Goal: Task Accomplishment & Management: Manage account settings

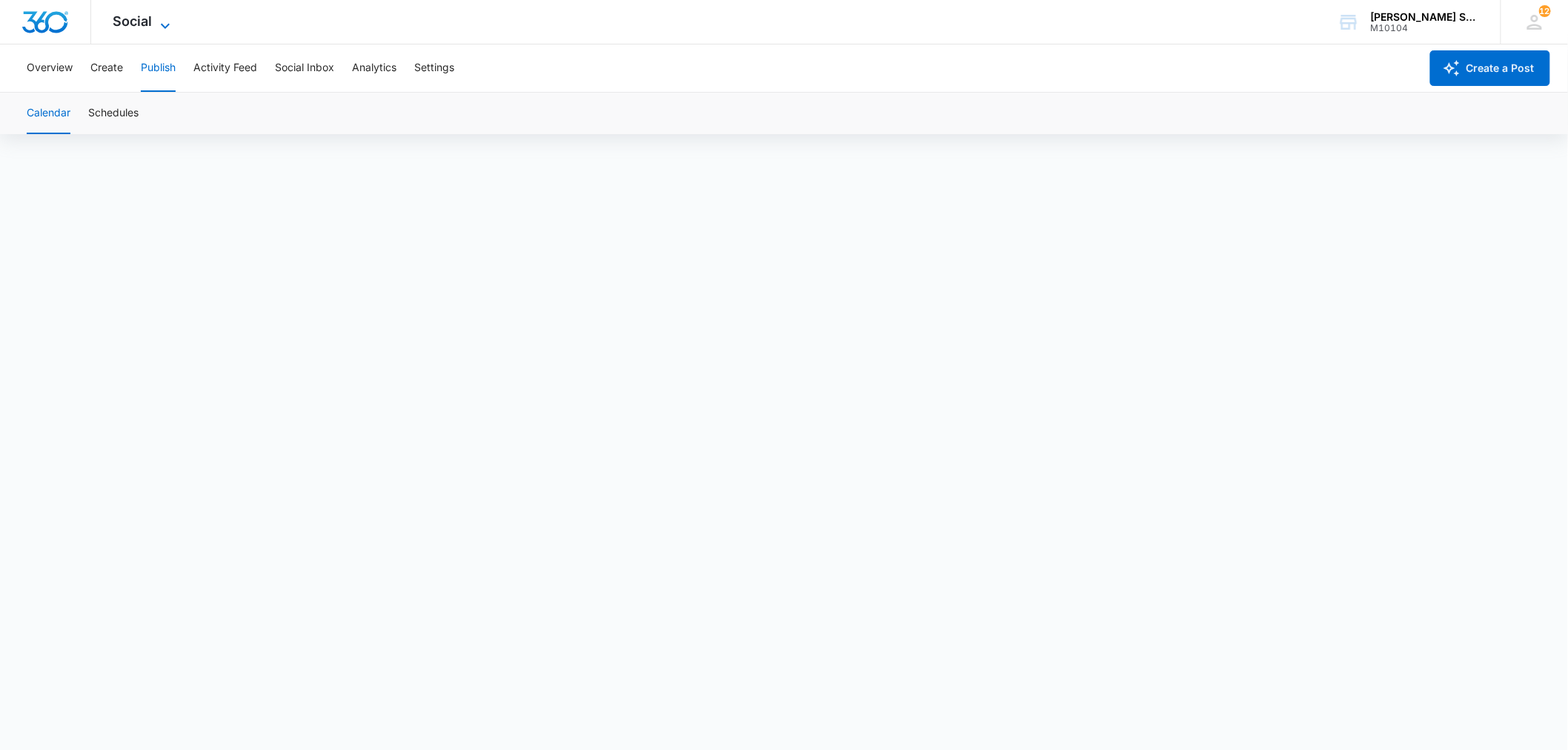
click at [168, 23] on icon at bounding box center [165, 25] width 18 height 18
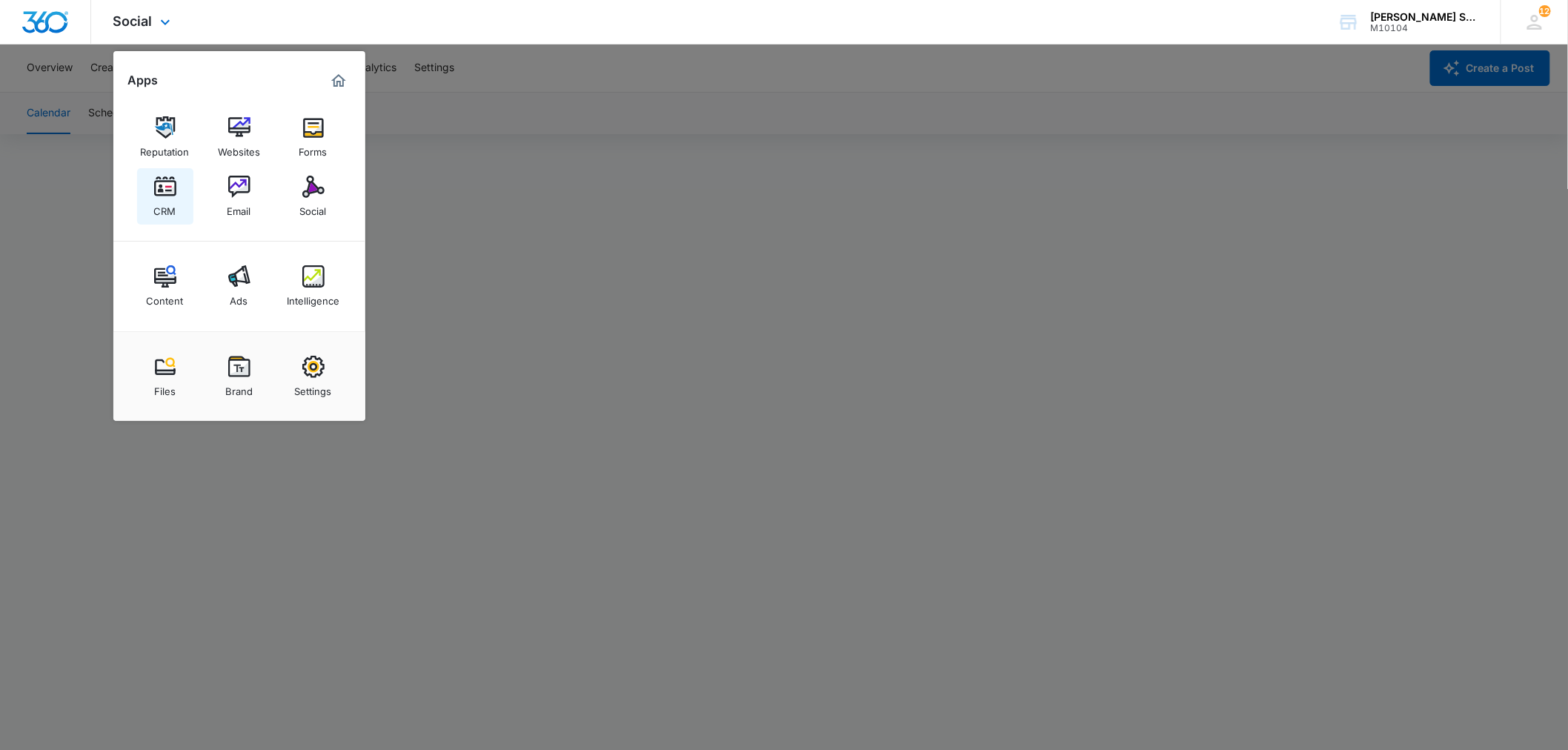
click at [171, 193] on img at bounding box center [165, 186] width 22 height 22
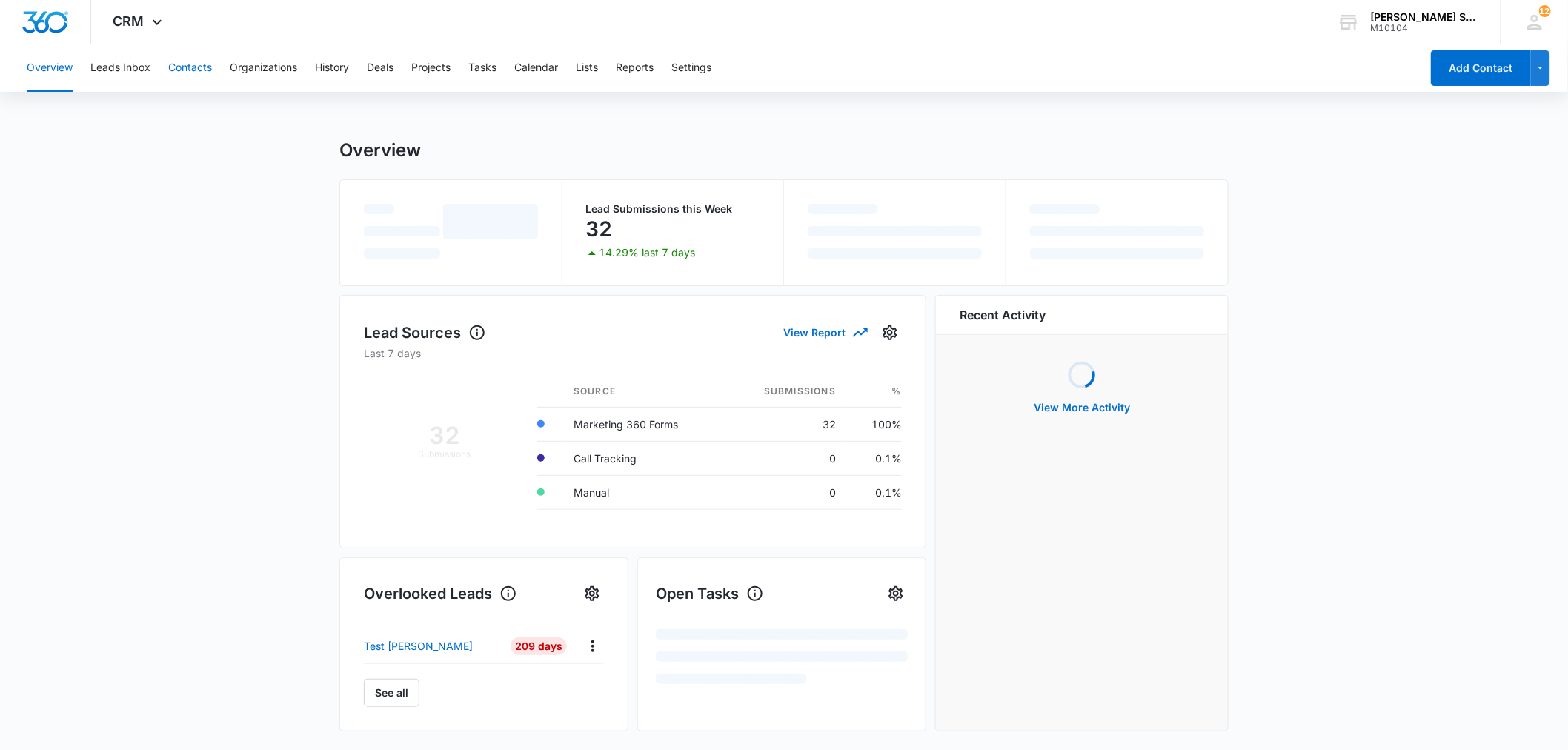
click at [210, 67] on button "Contacts" at bounding box center [190, 68] width 44 height 48
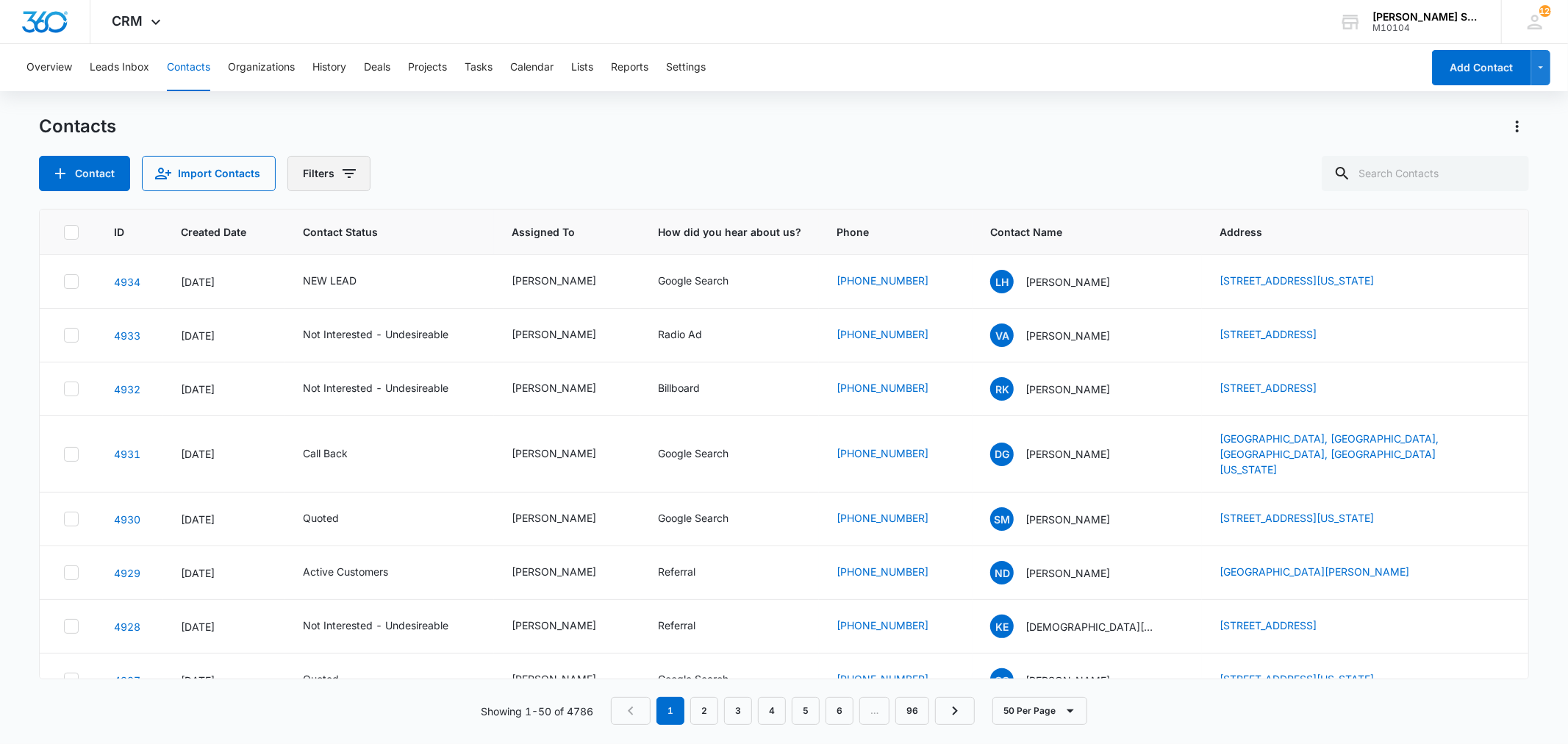
click at [340, 173] on icon "Filters" at bounding box center [349, 173] width 17 height 17
click at [461, 303] on icon "Show Status filters" at bounding box center [462, 304] width 4 height 8
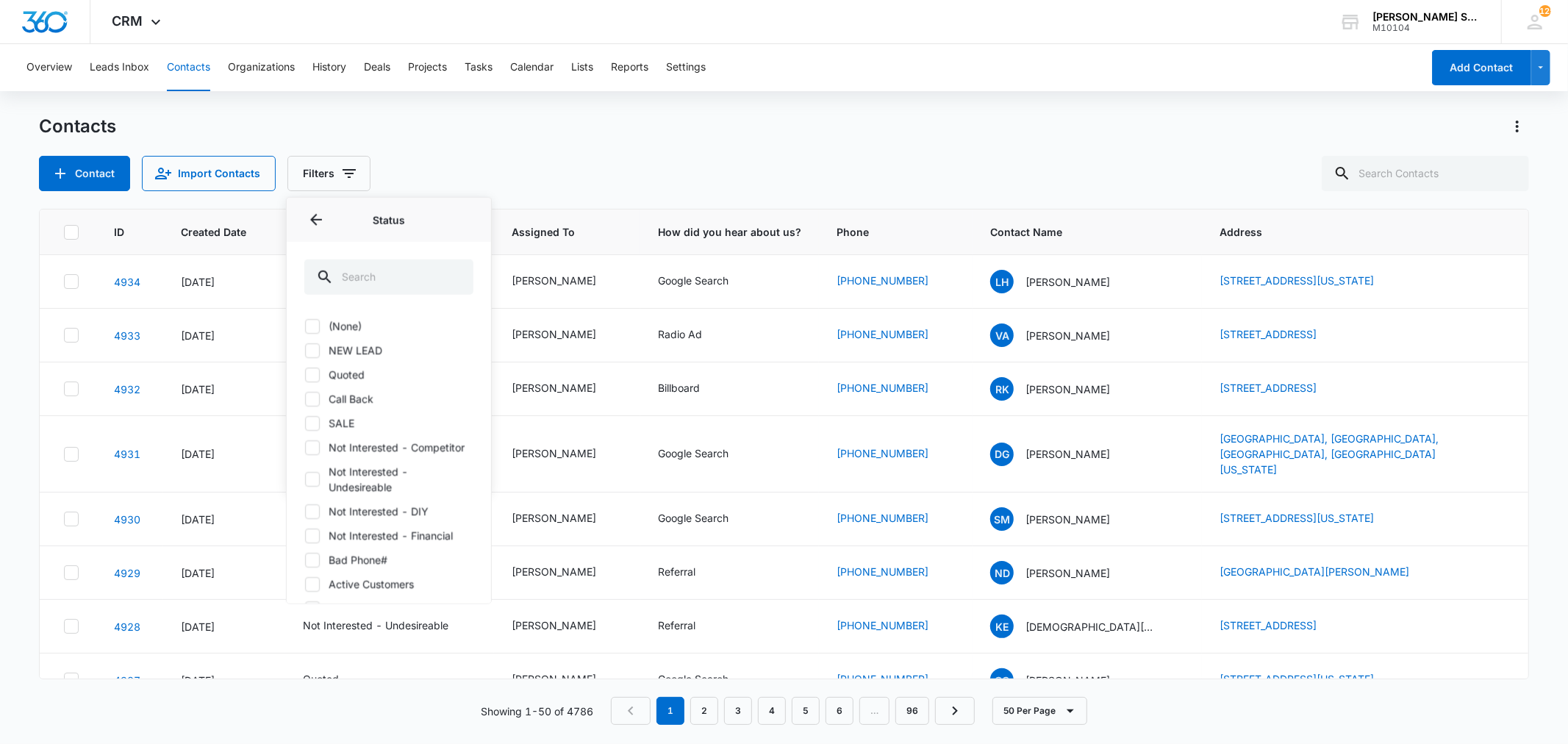
click at [313, 348] on icon at bounding box center [312, 350] width 14 height 14
click at [305, 350] on input "NEW LEAD" at bounding box center [305, 350] width 1 height 1
checkbox input "true"
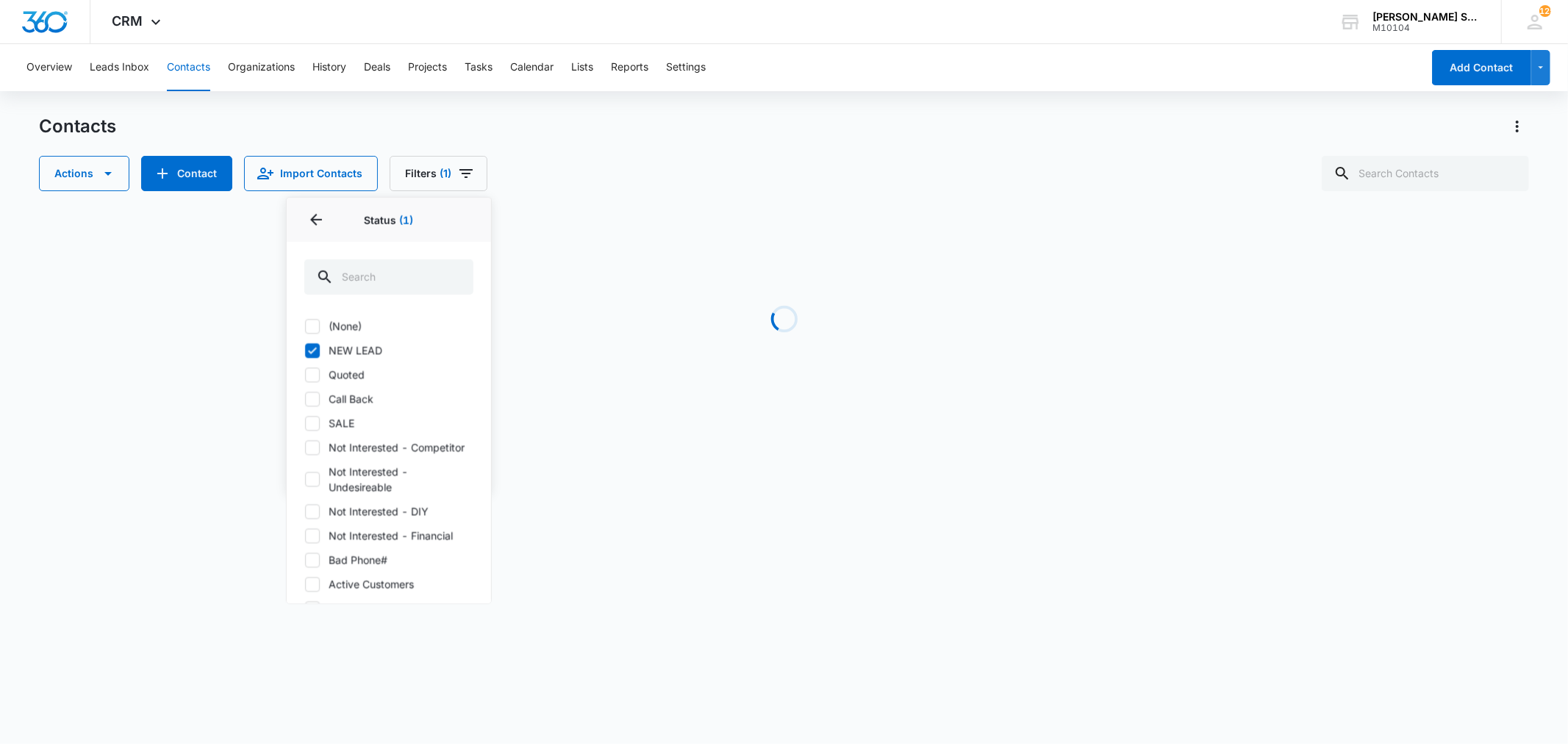
click at [513, 126] on div "Contacts" at bounding box center [784, 127] width 1490 height 23
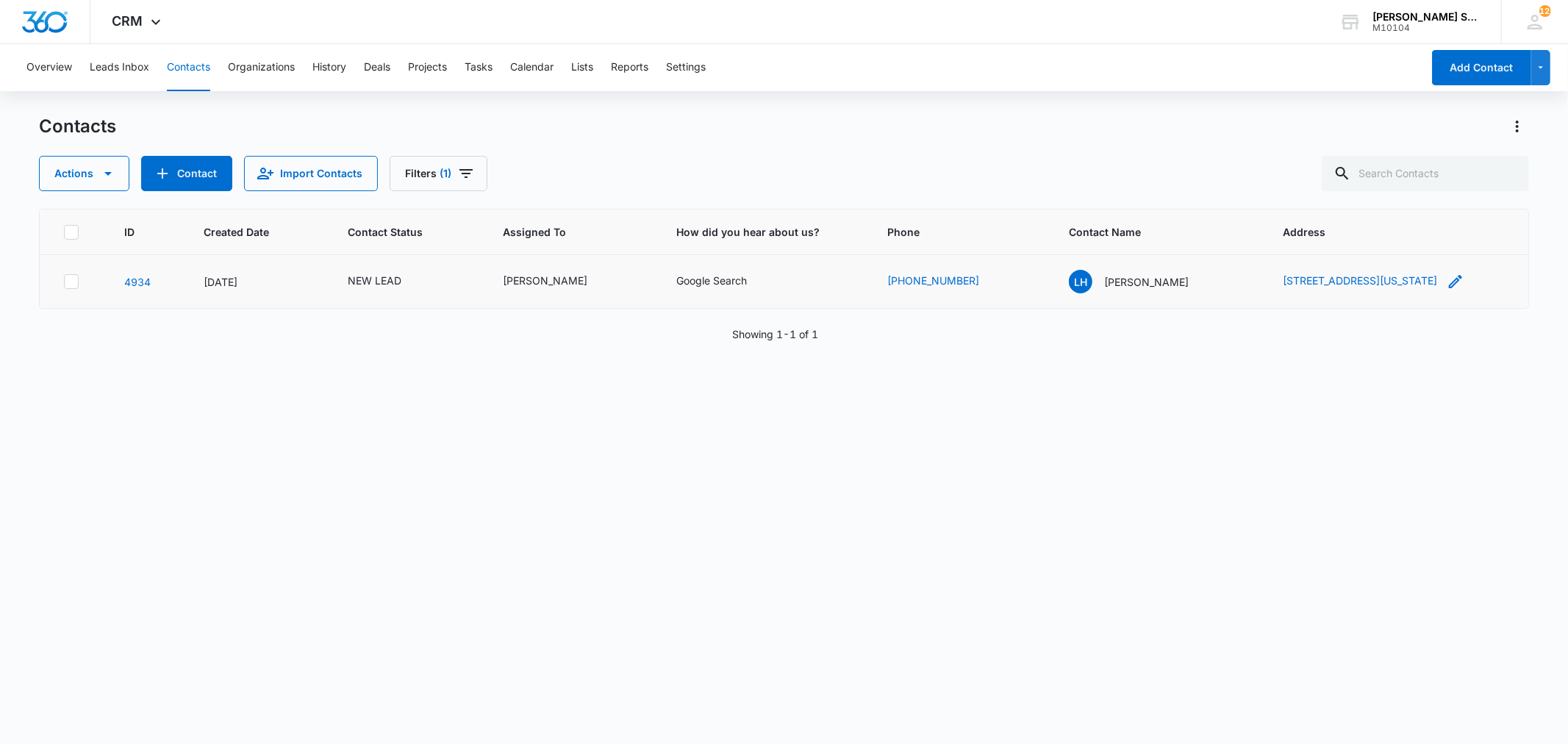
drag, startPoint x: 1189, startPoint y: 276, endPoint x: 1427, endPoint y: 286, distance: 238.2
click at [1427, 286] on td "[STREET_ADDRESS][US_STATE]" at bounding box center [1397, 282] width 262 height 53
copy link "[STREET_ADDRESS][US_STATE]"
click at [1105, 288] on p "[PERSON_NAME]" at bounding box center [1146, 283] width 84 height 15
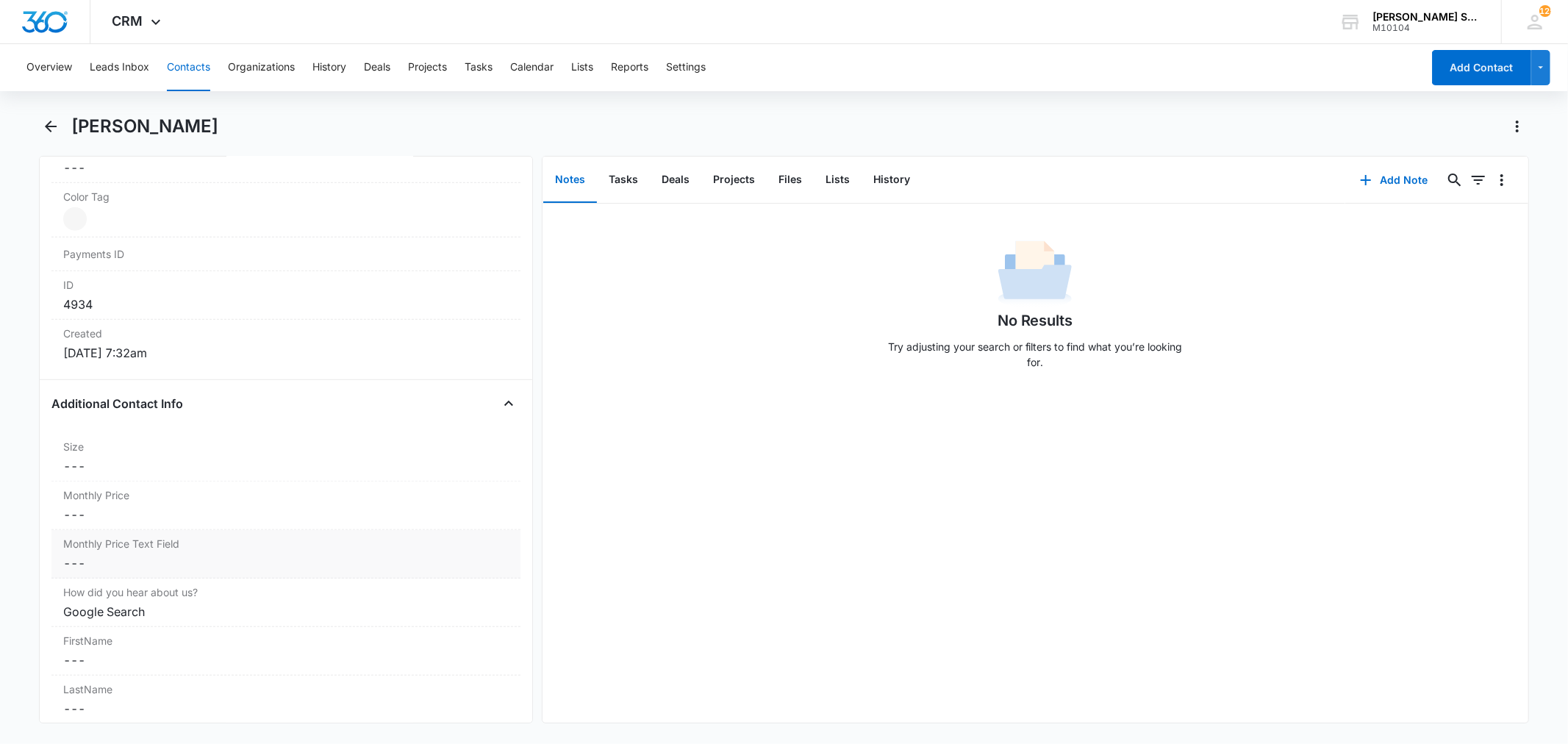
scroll to position [899, 0]
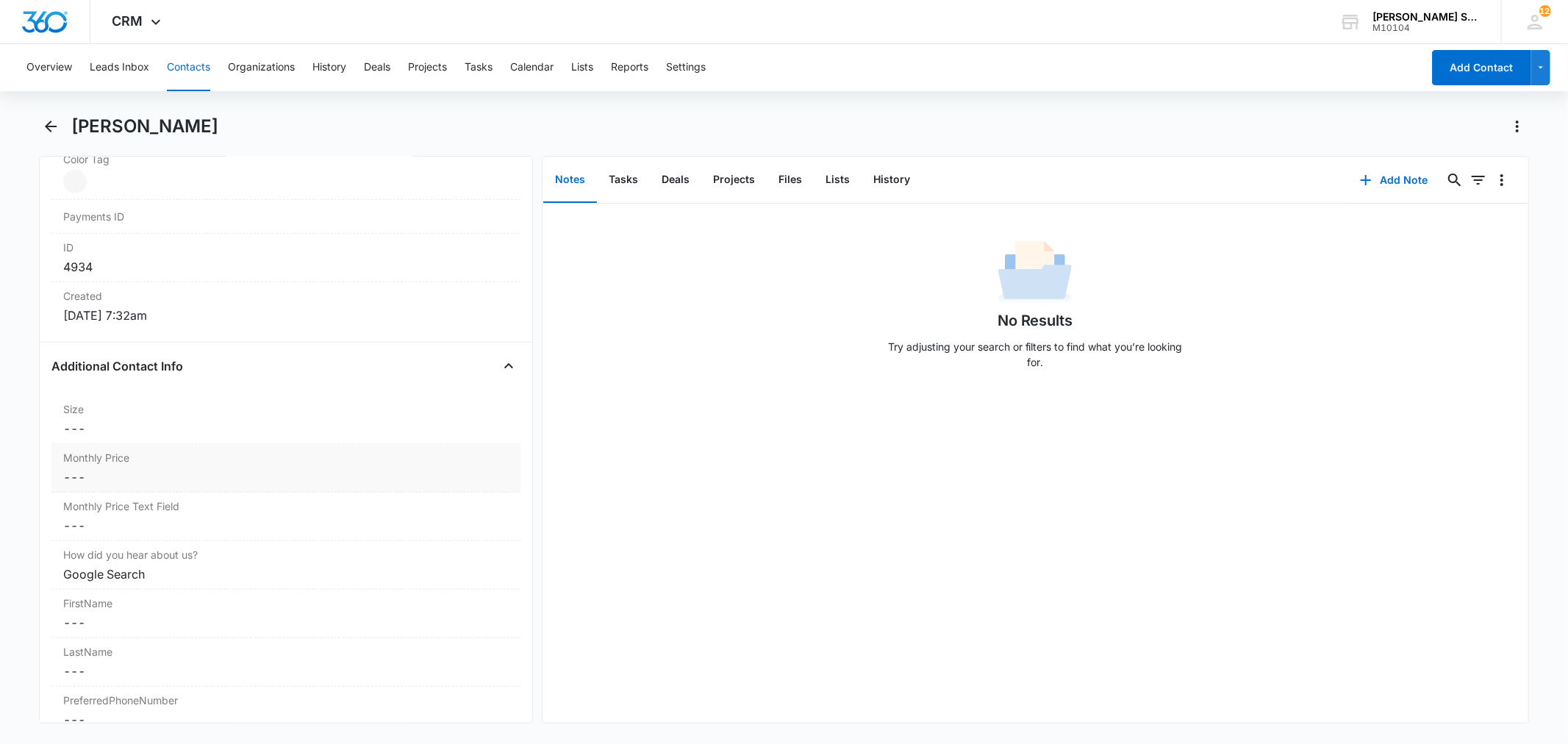
click at [164, 475] on dd "Cancel Save Changes ---" at bounding box center [285, 477] width 445 height 17
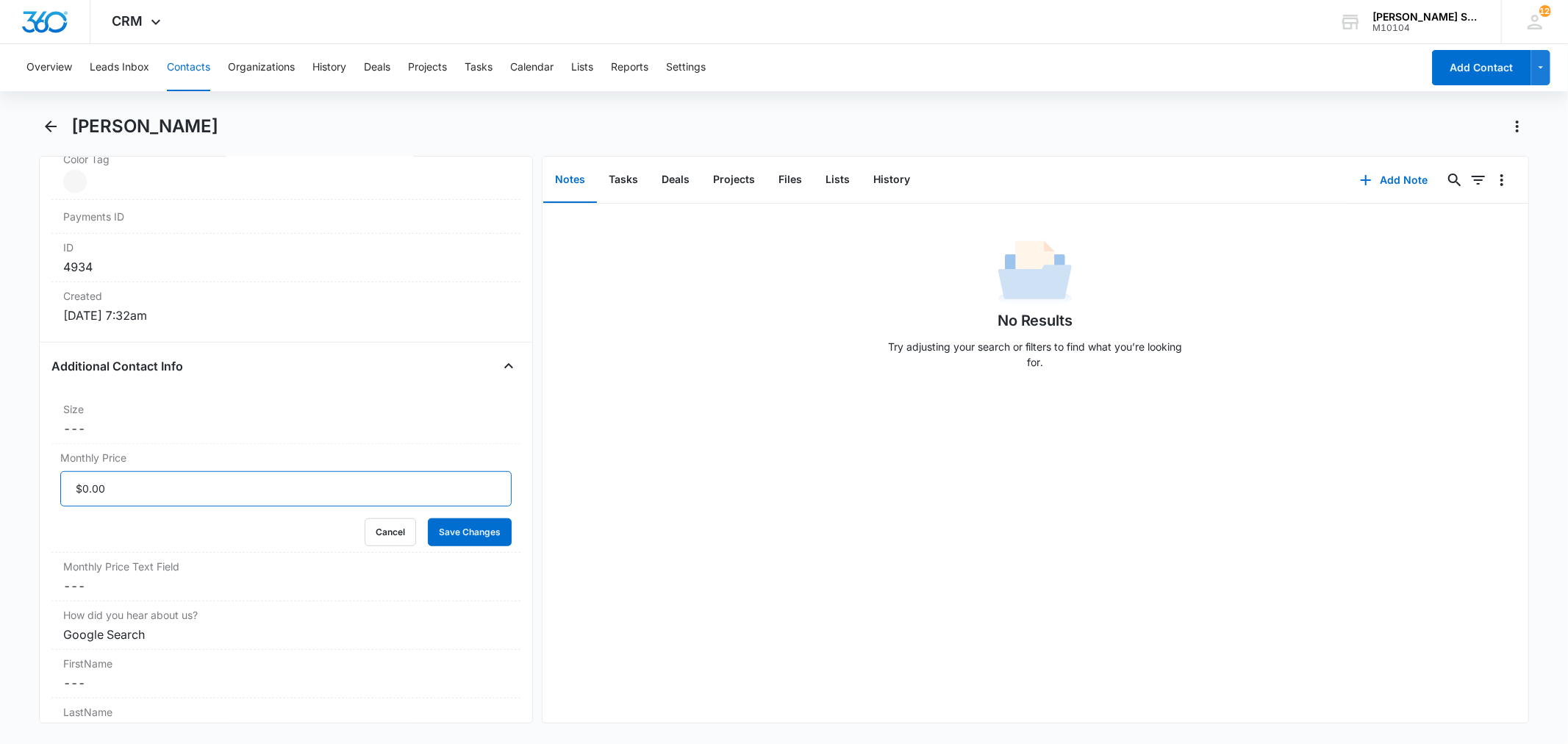
click at [133, 483] on input "Monthly Price" at bounding box center [285, 489] width 451 height 35
type input "$54.00"
click at [468, 535] on button "Save Changes" at bounding box center [469, 532] width 84 height 28
click at [148, 425] on dd "Cancel Save Changes ---" at bounding box center [285, 429] width 445 height 17
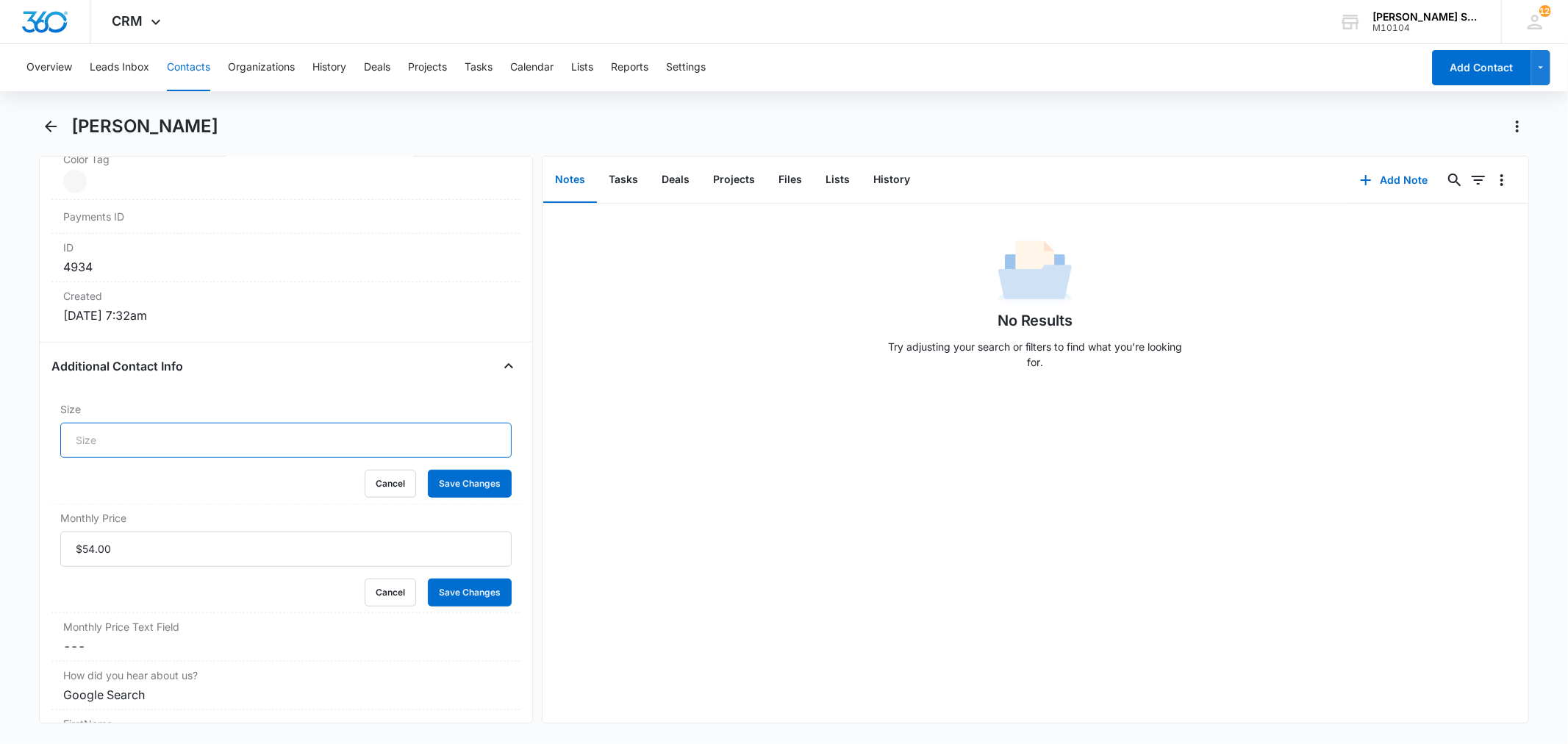
click at [147, 441] on input "Size" at bounding box center [285, 440] width 451 height 35
type input "7"
click at [436, 492] on button "Save Changes" at bounding box center [469, 484] width 84 height 28
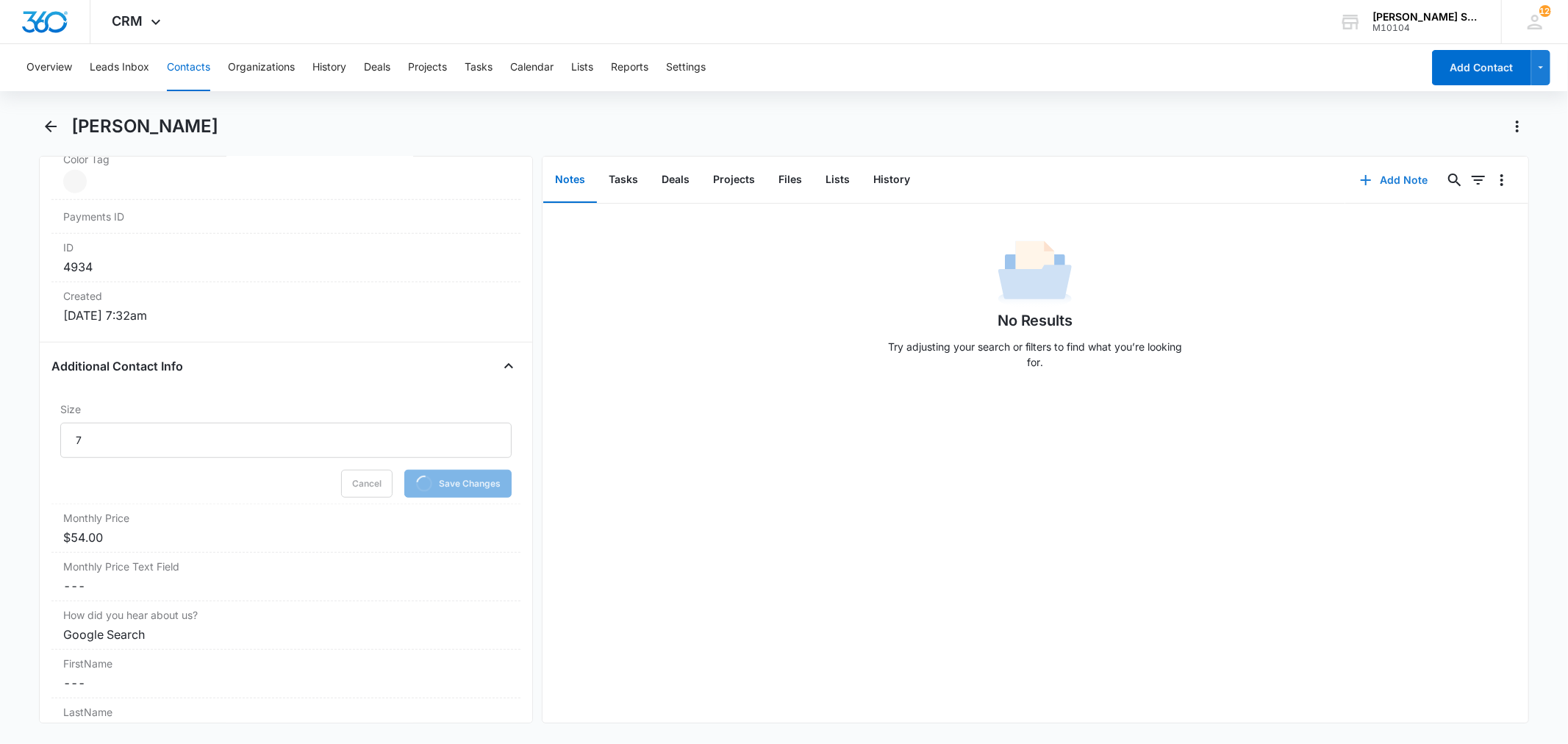
click at [1395, 170] on button "Add Note" at bounding box center [1394, 180] width 98 height 35
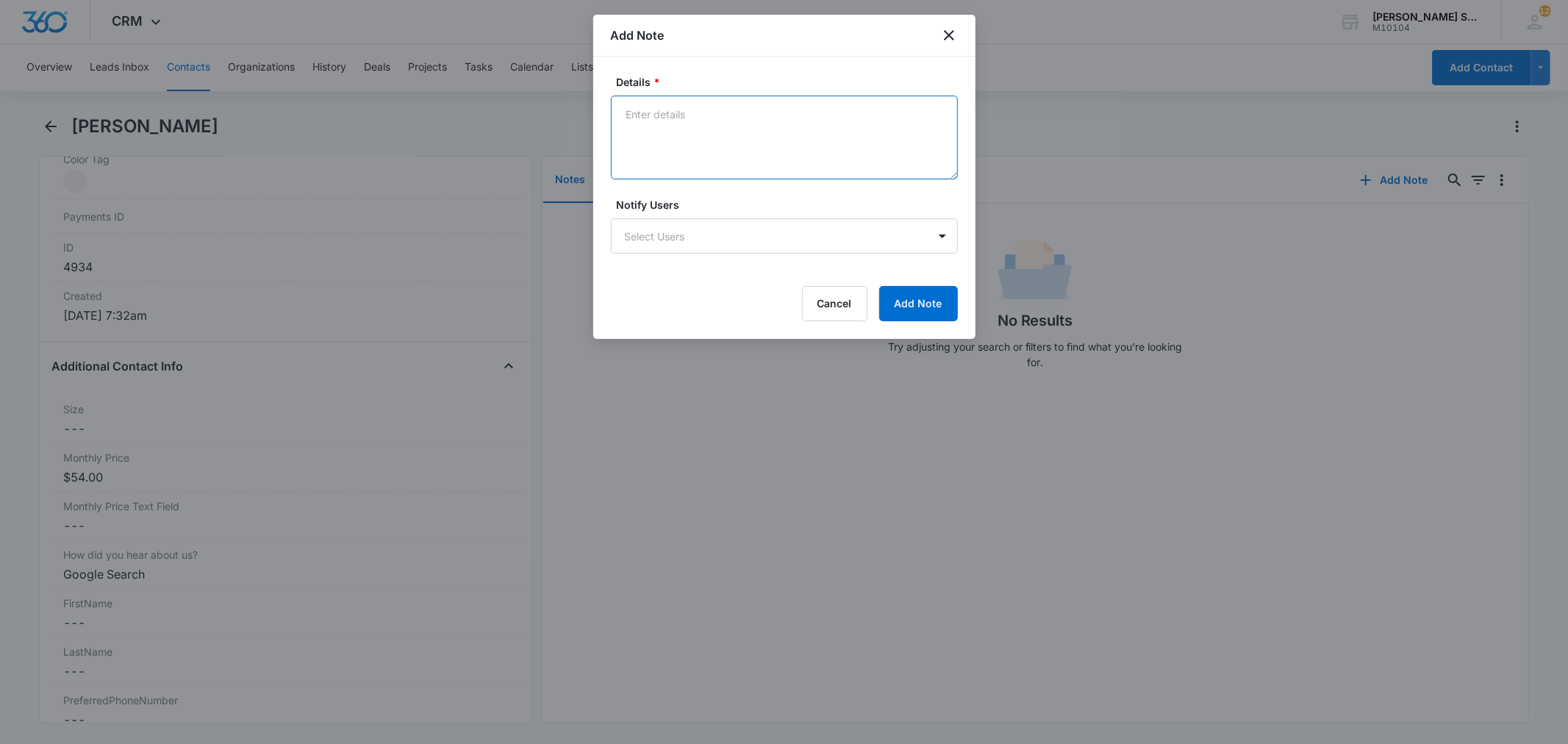
click at [701, 145] on textarea "Details *" at bounding box center [784, 137] width 347 height 84
type textarea "vb3 72"
click at [931, 308] on button "Add Note" at bounding box center [918, 304] width 78 height 35
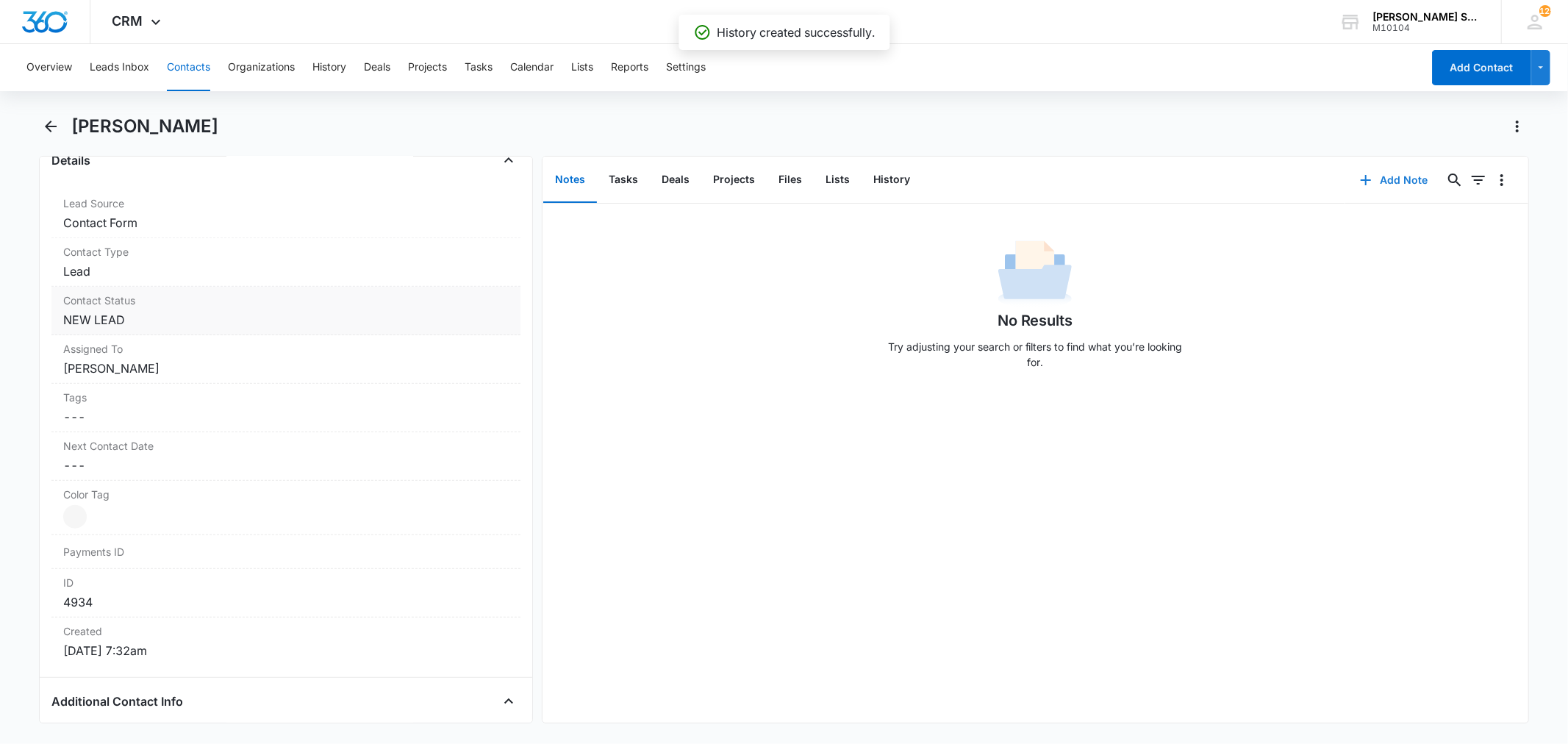
scroll to position [490, 0]
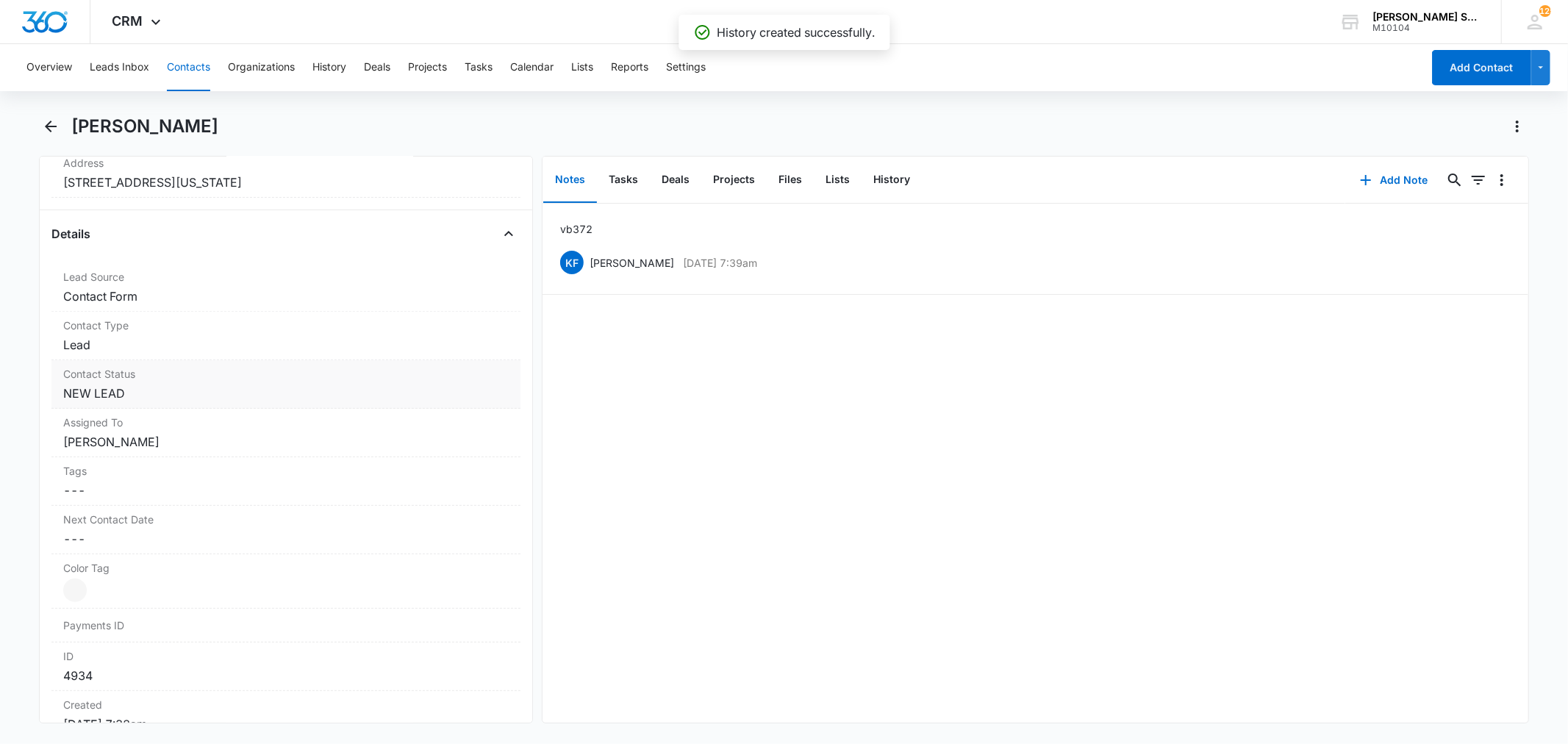
click at [166, 398] on dd "Cancel Save Changes NEW LEAD" at bounding box center [285, 394] width 445 height 17
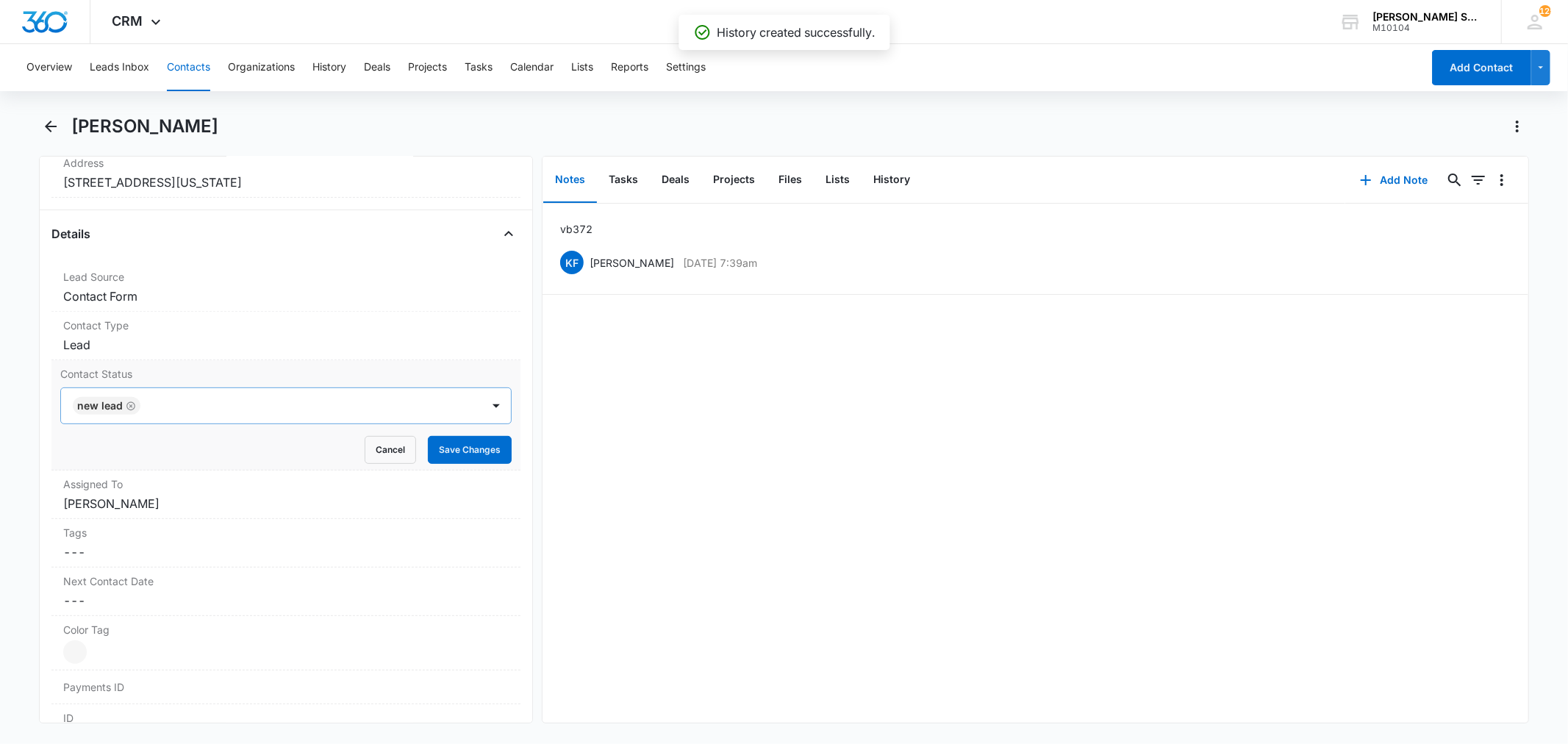
click at [127, 407] on icon "Remove NEW LEAD" at bounding box center [131, 405] width 9 height 9
click at [123, 407] on div at bounding box center [268, 405] width 388 height 20
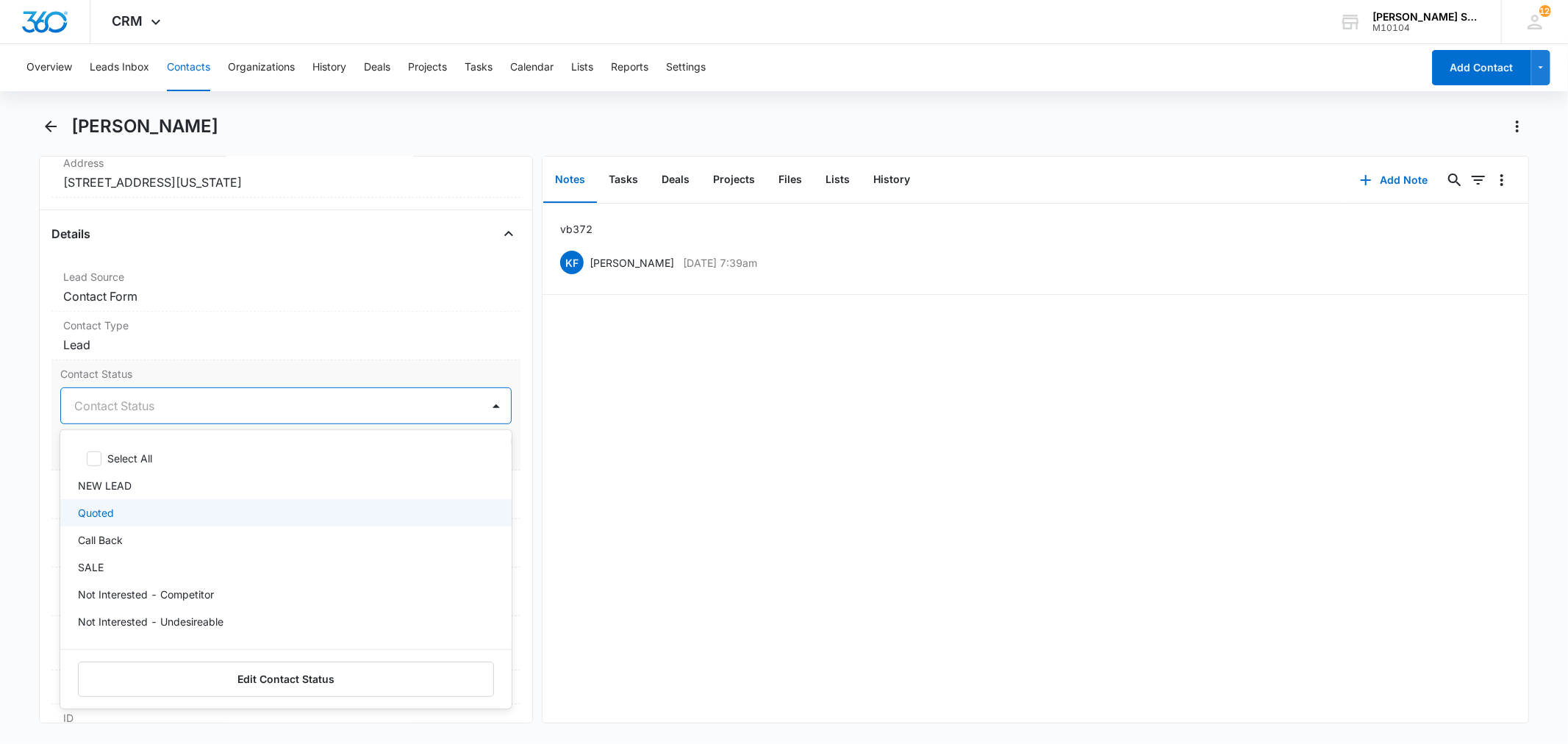
click at [116, 523] on div "Quoted" at bounding box center [285, 513] width 451 height 27
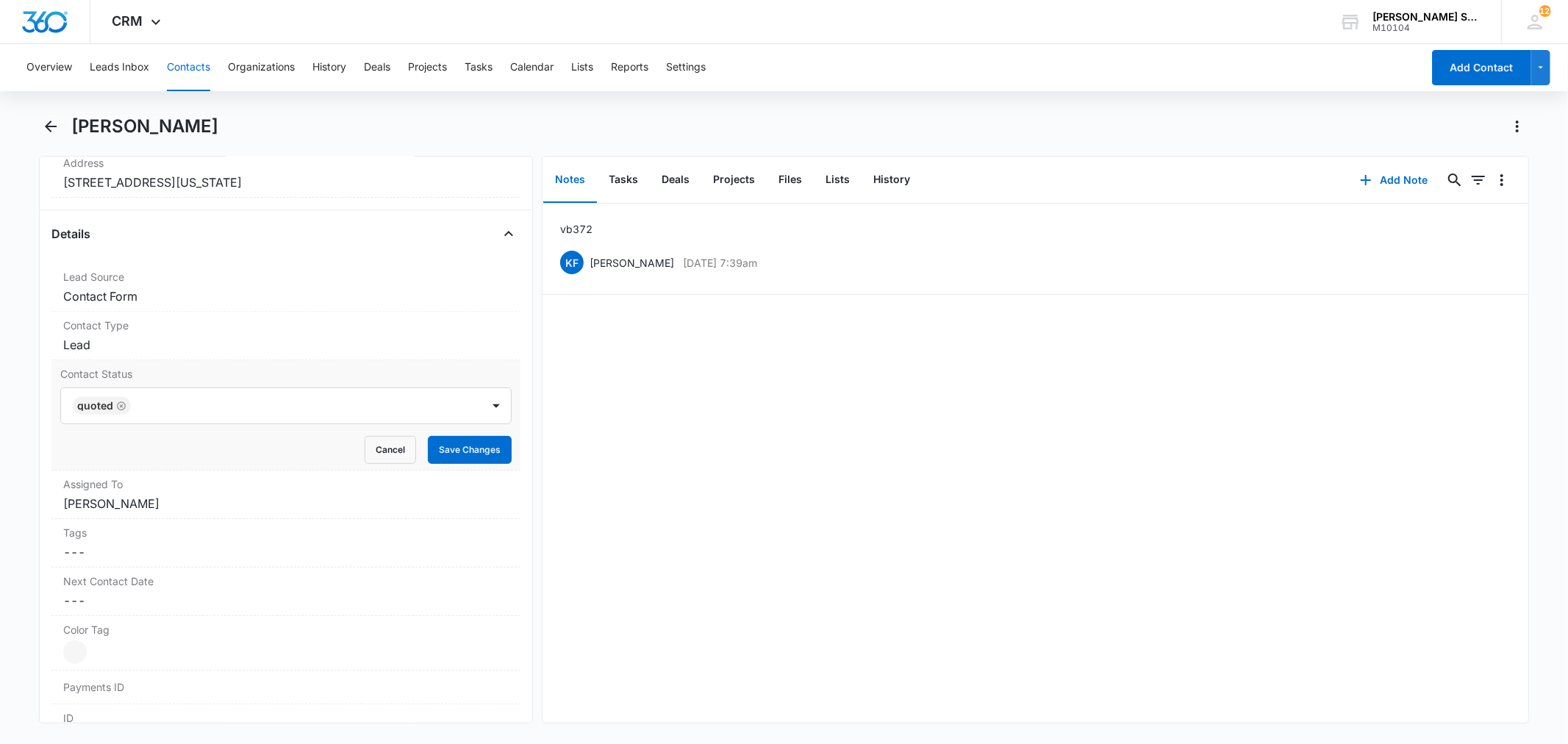
click at [180, 378] on label "Contact Status" at bounding box center [285, 374] width 451 height 15
click at [432, 439] on button "Save Changes" at bounding box center [469, 450] width 84 height 28
click at [160, 501] on dd "Cancel Save Changes [PERSON_NAME]" at bounding box center [285, 504] width 445 height 17
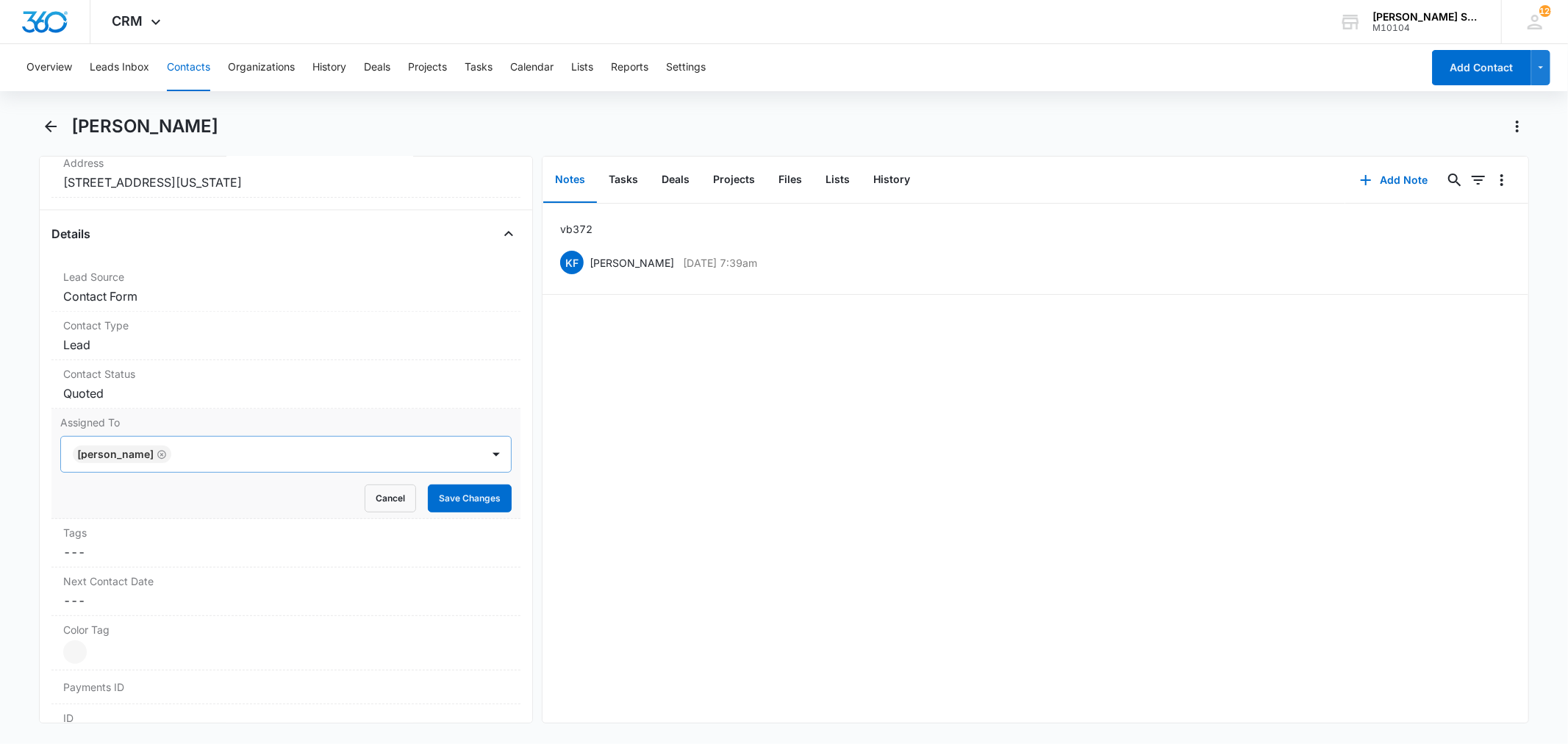
click at [169, 518] on div "Assigned To [PERSON_NAME] Cancel Save Changes" at bounding box center [285, 464] width 468 height 110
click at [167, 455] on icon "Remove Kenneth Florman" at bounding box center [162, 454] width 11 height 11
click at [127, 449] on div at bounding box center [268, 454] width 388 height 20
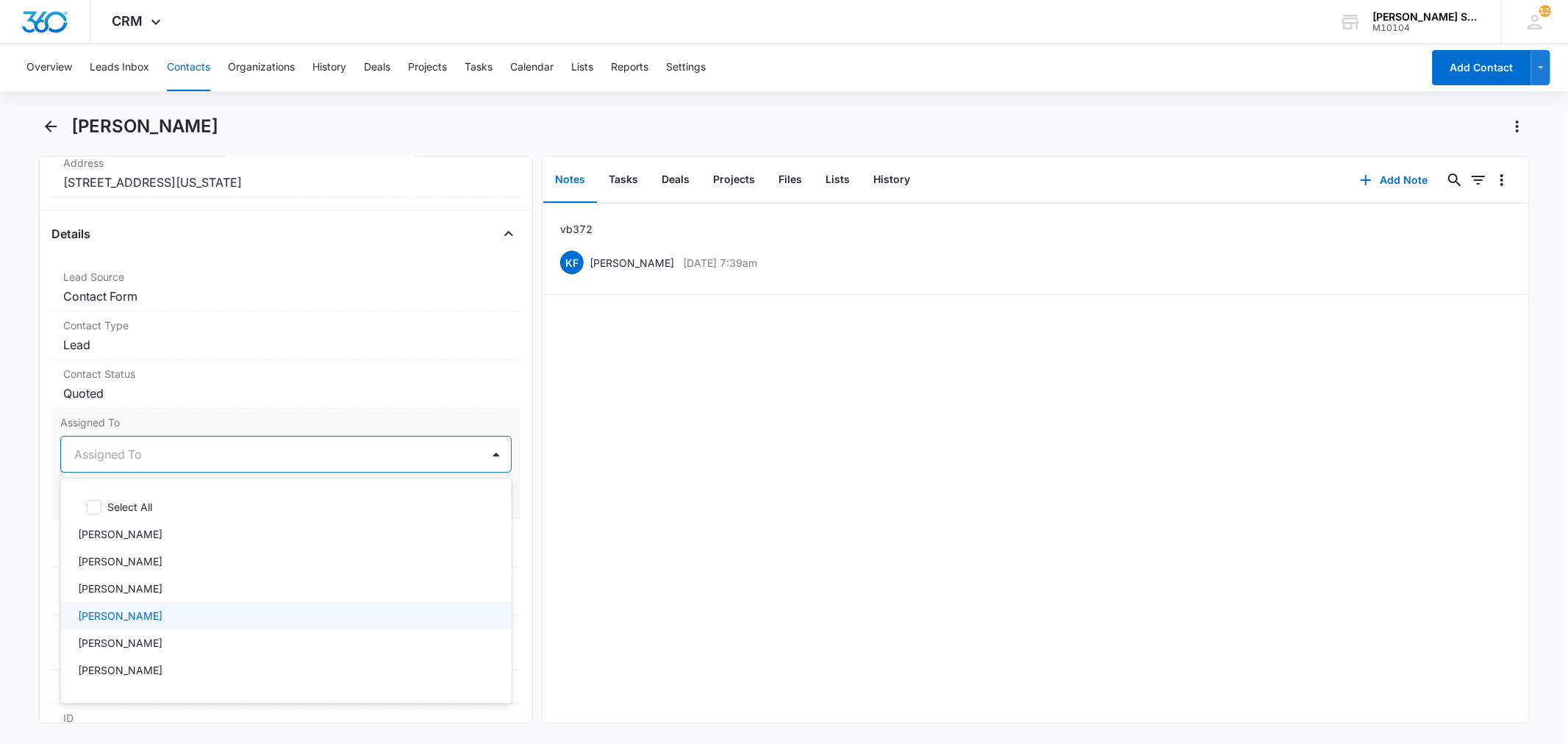
click at [121, 611] on p "[PERSON_NAME]" at bounding box center [120, 616] width 84 height 15
click at [211, 421] on label "Assigned To" at bounding box center [285, 423] width 451 height 15
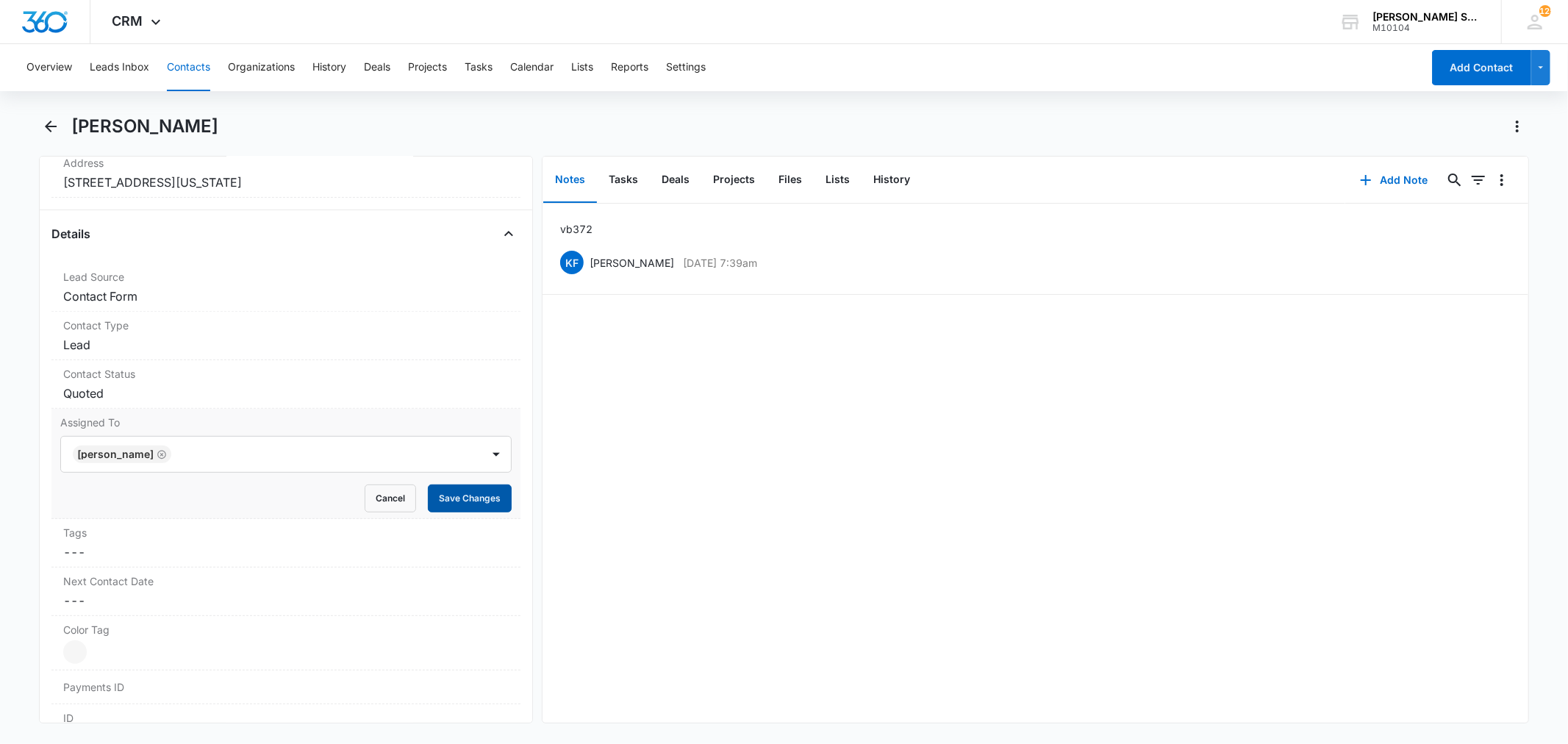
click at [436, 489] on button "Save Changes" at bounding box center [469, 498] width 84 height 28
click at [184, 69] on button "Contacts" at bounding box center [189, 68] width 44 height 47
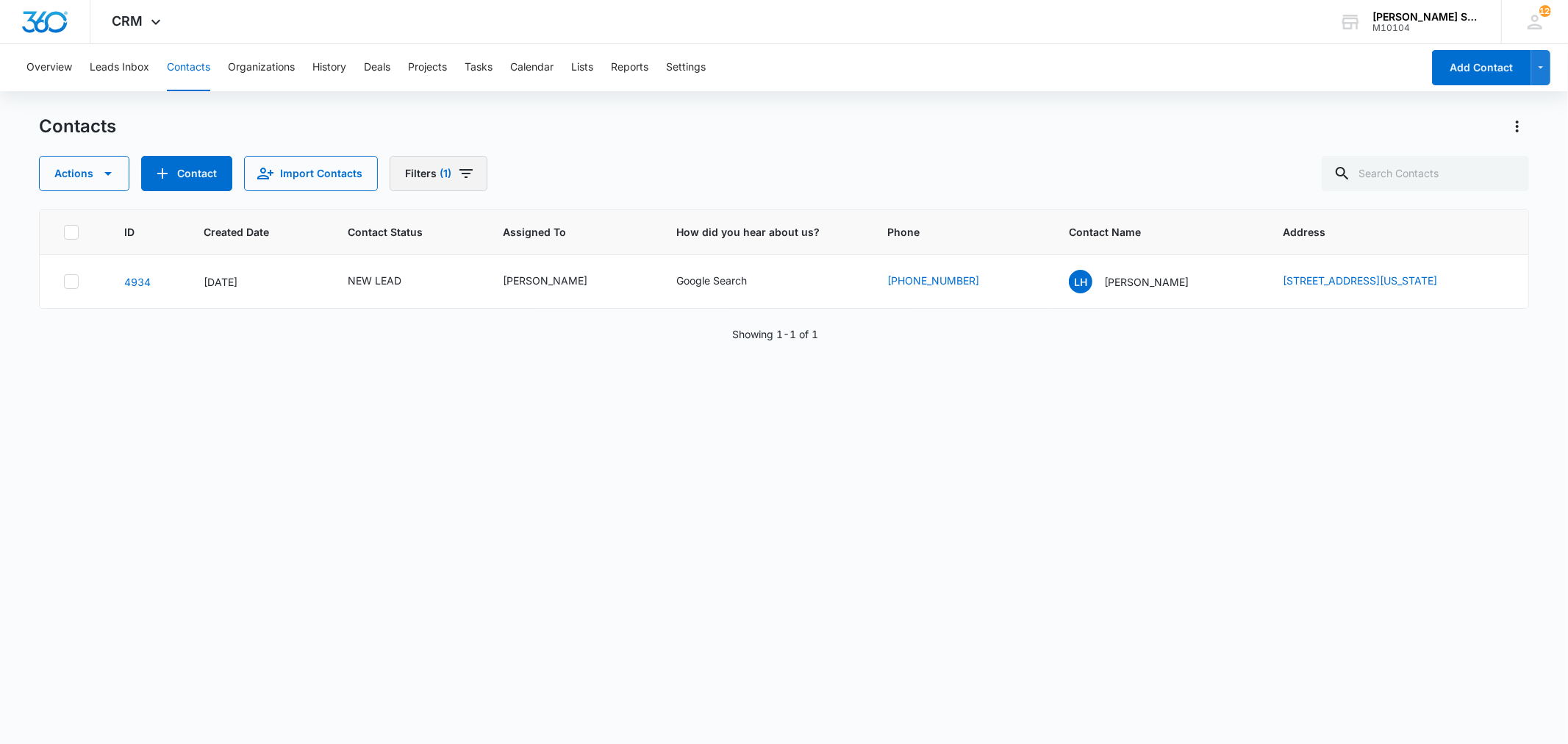
click at [471, 172] on icon "Filters" at bounding box center [466, 173] width 17 height 17
click at [461, 305] on icon "Clear" at bounding box center [463, 304] width 11 height 11
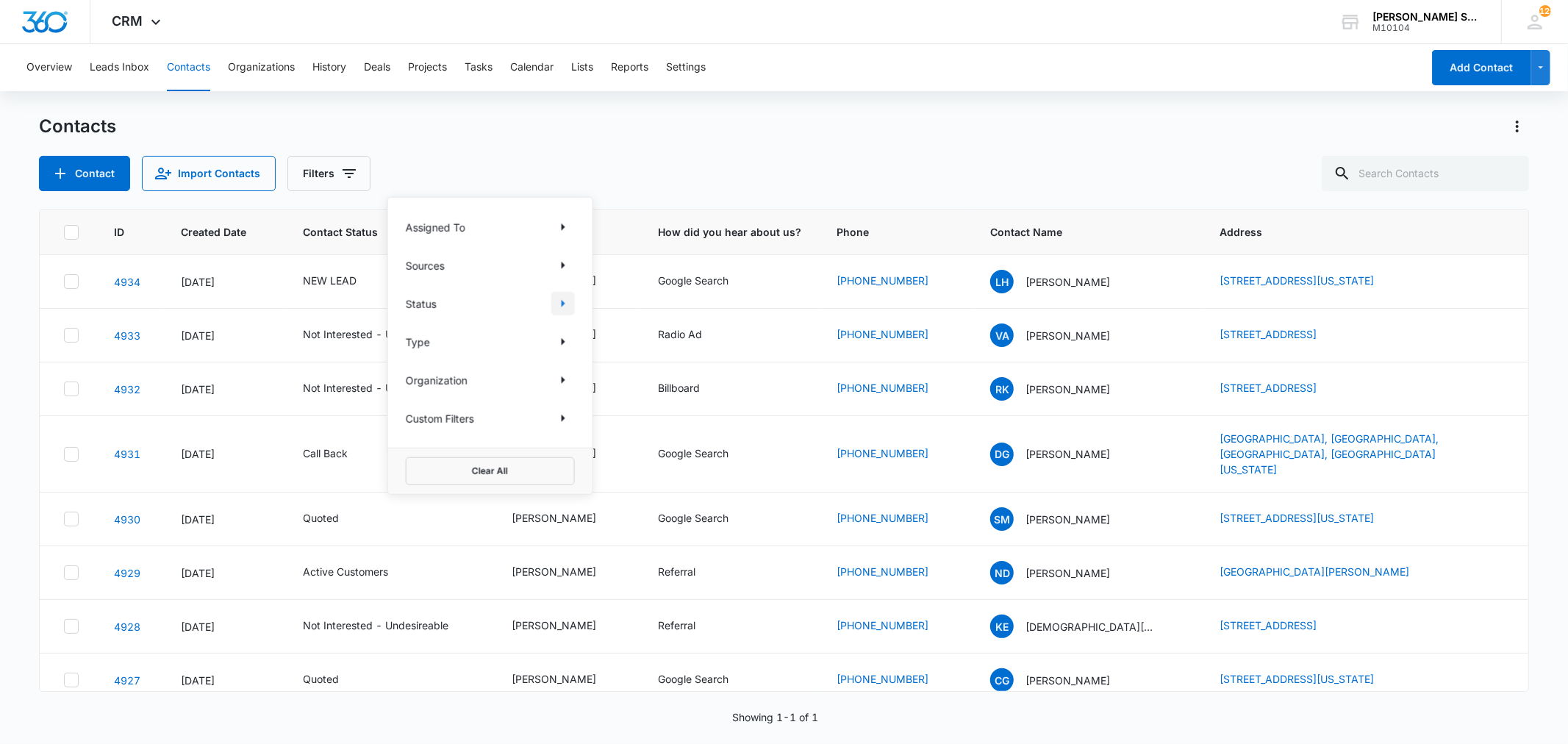
click at [557, 304] on icon "Show Status filters" at bounding box center [563, 304] width 17 height 17
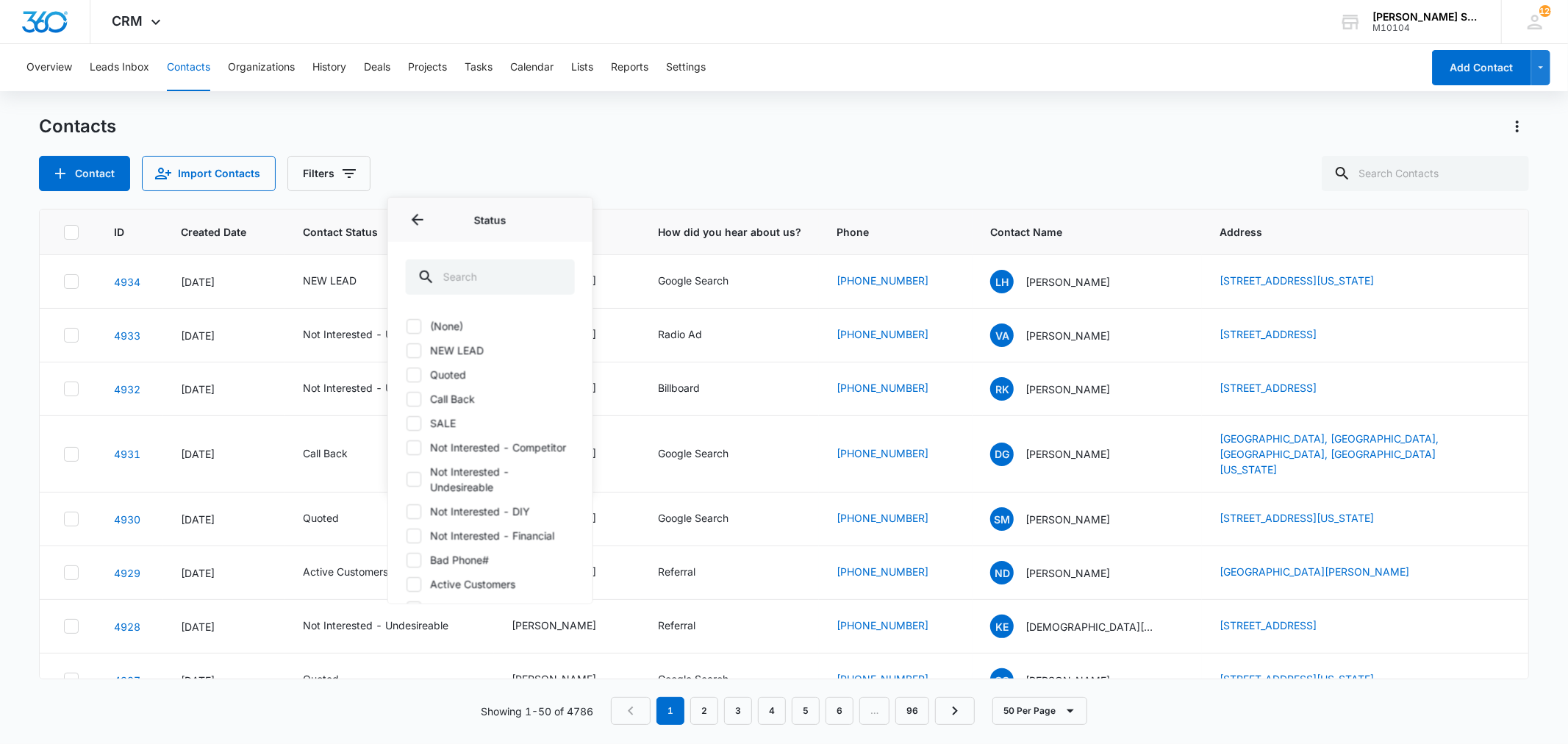
click at [416, 324] on icon at bounding box center [413, 326] width 9 height 7
click at [406, 326] on input "(None)" at bounding box center [406, 326] width 1 height 1
checkbox input "true"
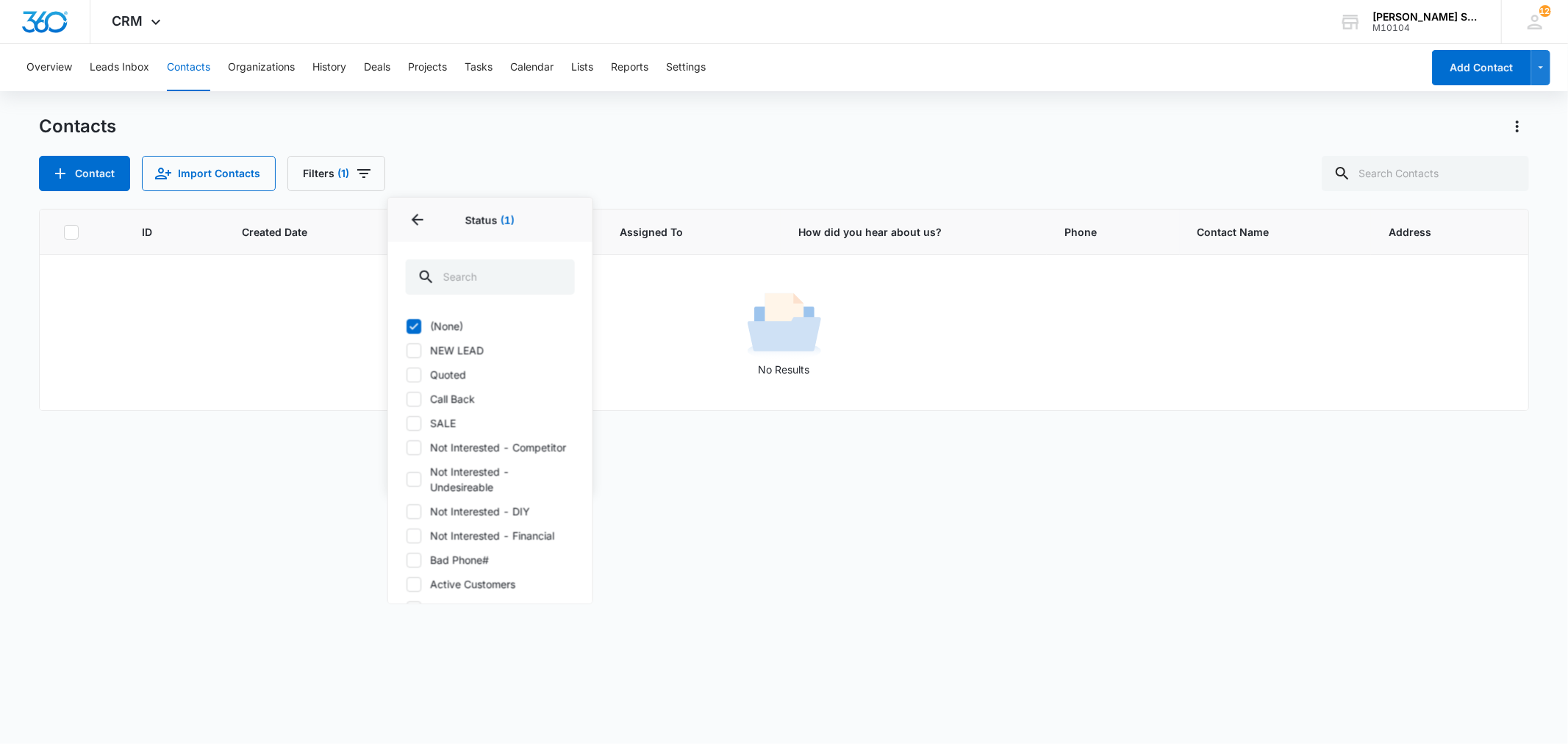
click at [412, 349] on icon at bounding box center [414, 350] width 14 height 14
click at [406, 350] on input "NEW LEAD" at bounding box center [406, 350] width 1 height 1
checkbox input "true"
click at [414, 422] on icon at bounding box center [414, 423] width 14 height 14
click at [406, 423] on input "SALE" at bounding box center [406, 423] width 1 height 1
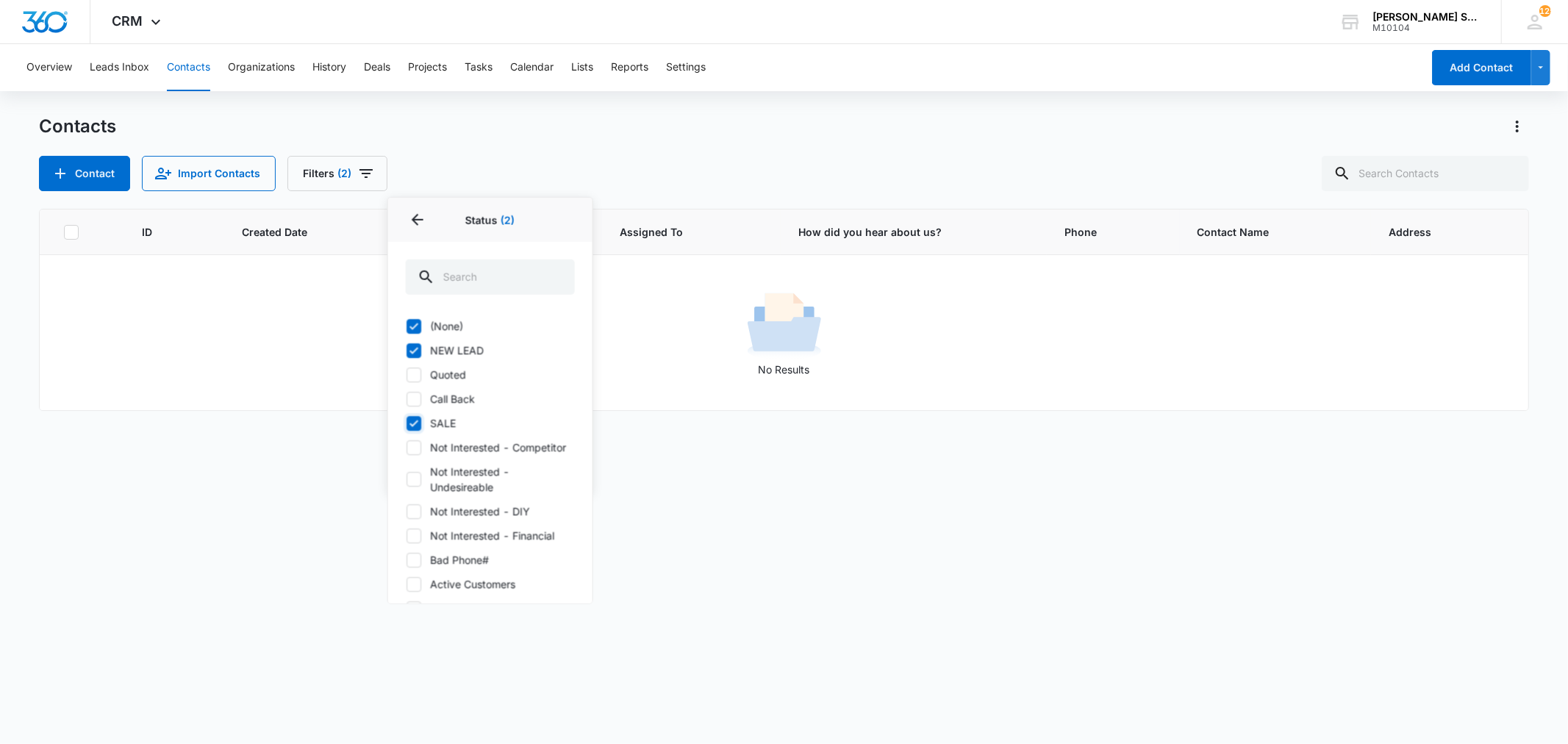
checkbox input "true"
click at [418, 327] on icon at bounding box center [414, 326] width 14 height 14
click at [406, 326] on input "(None)" at bounding box center [406, 326] width 1 height 1
checkbox input "false"
click at [414, 351] on icon at bounding box center [413, 350] width 9 height 7
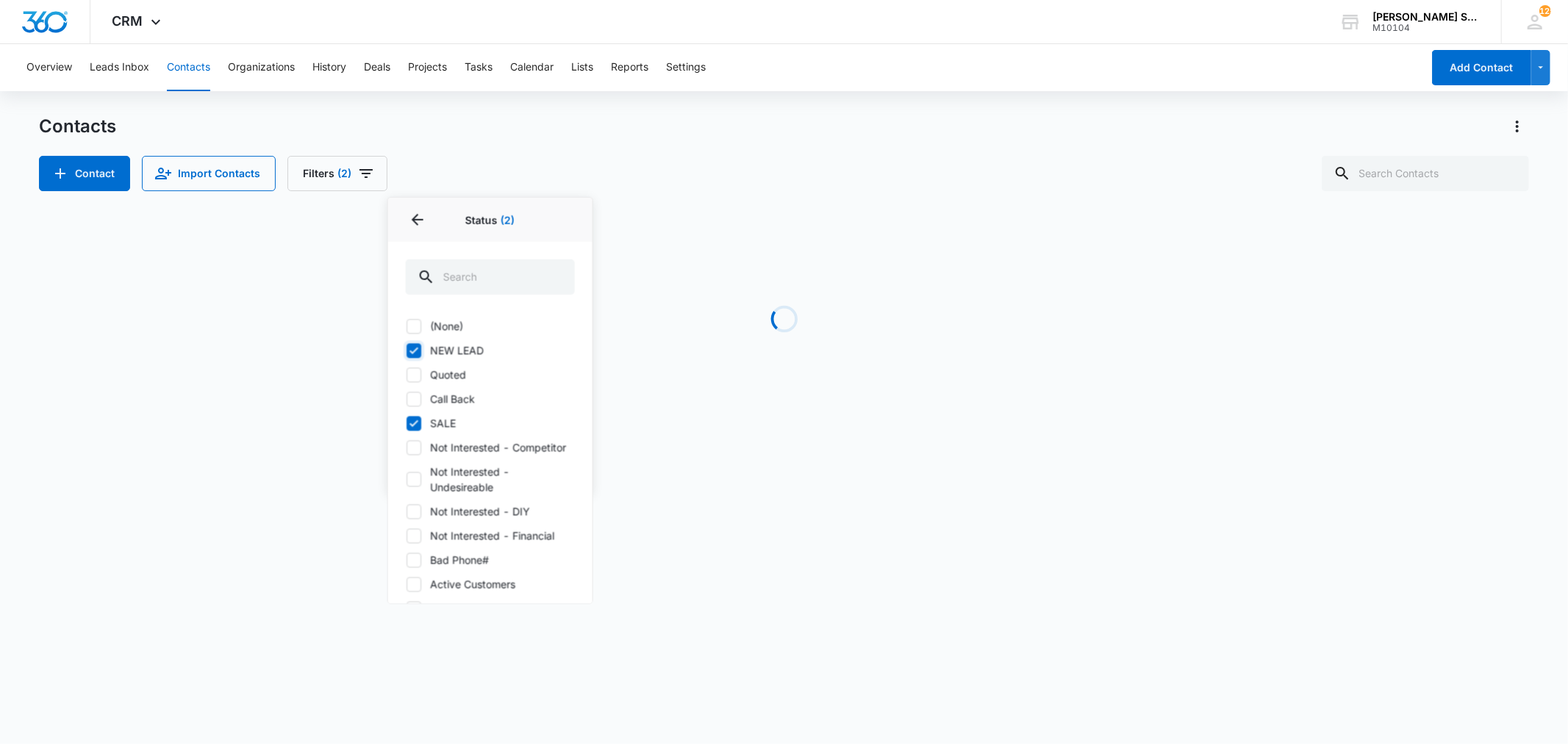
click at [406, 351] on input "NEW LEAD" at bounding box center [406, 350] width 1 height 1
checkbox input "false"
click at [414, 422] on icon at bounding box center [414, 423] width 14 height 14
click at [406, 423] on input "SALE" at bounding box center [406, 423] width 1 height 1
checkbox input "false"
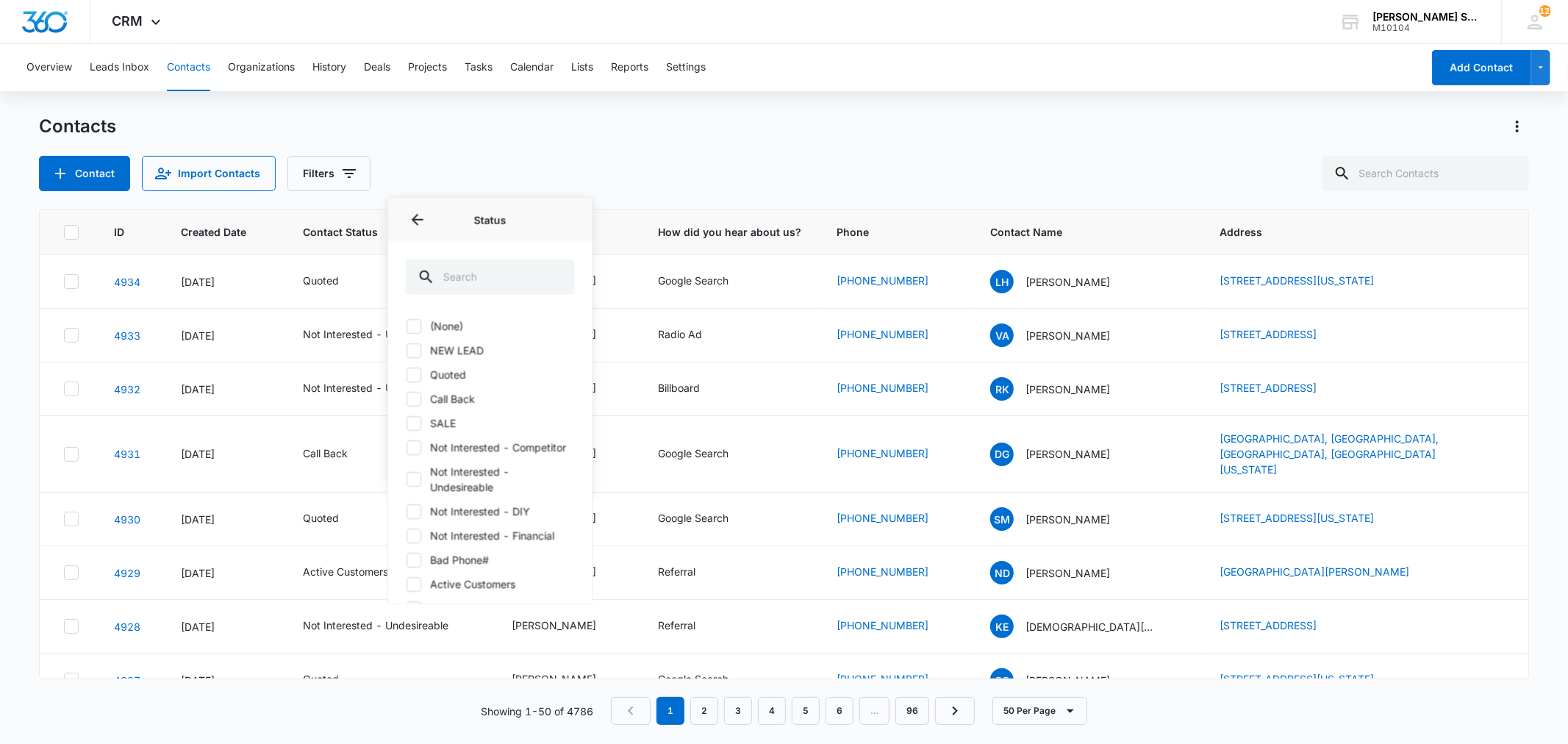
click at [433, 126] on div "Contacts" at bounding box center [784, 127] width 1490 height 23
